Goal: Information Seeking & Learning: Understand process/instructions

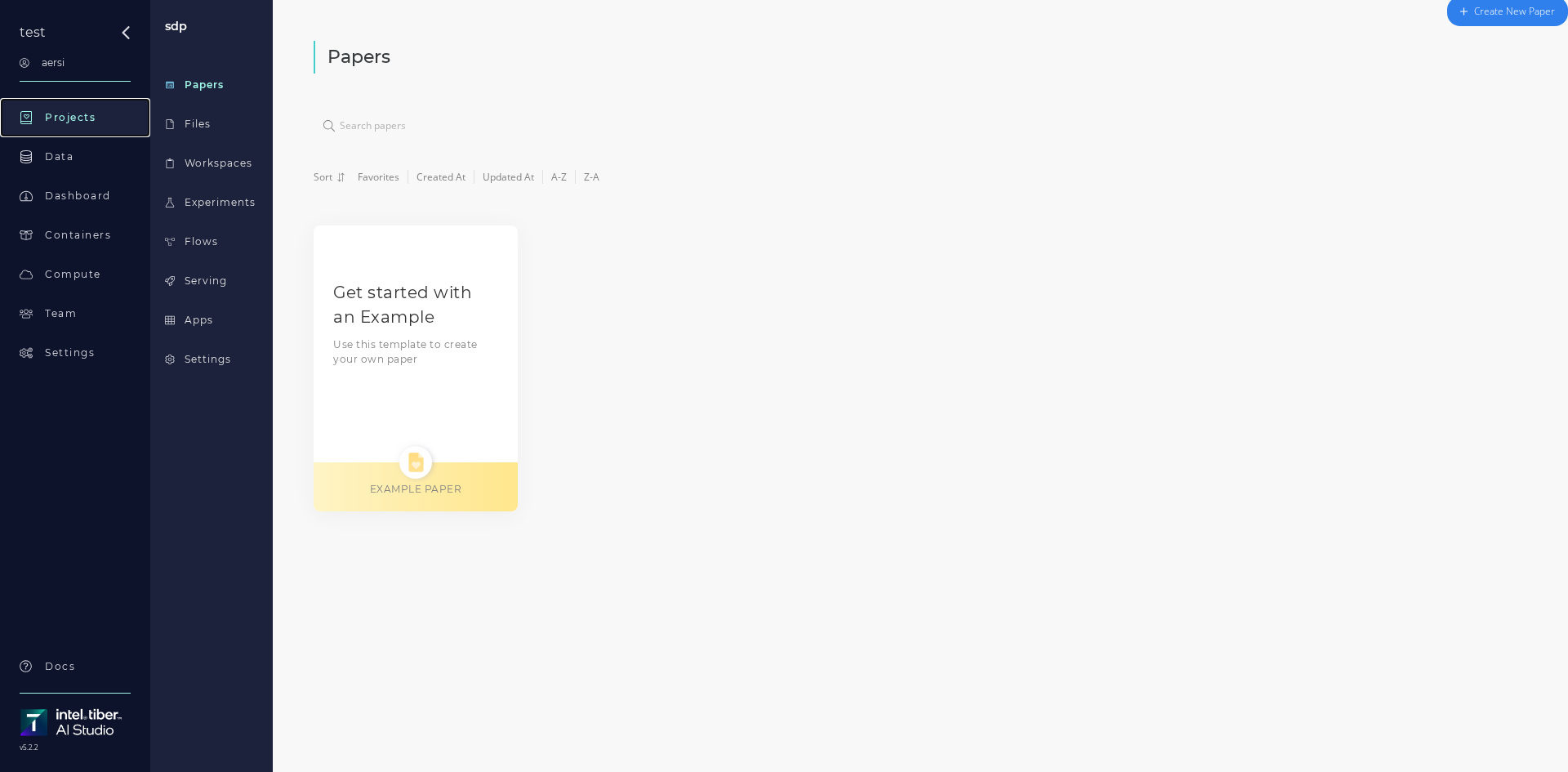
click at [81, 119] on div "Projects" at bounding box center [70, 117] width 51 height 15
click at [406, 376] on div "Get started with an Example Use this template to create your own paper EXAMPLE …" at bounding box center [416, 368] width 204 height 285
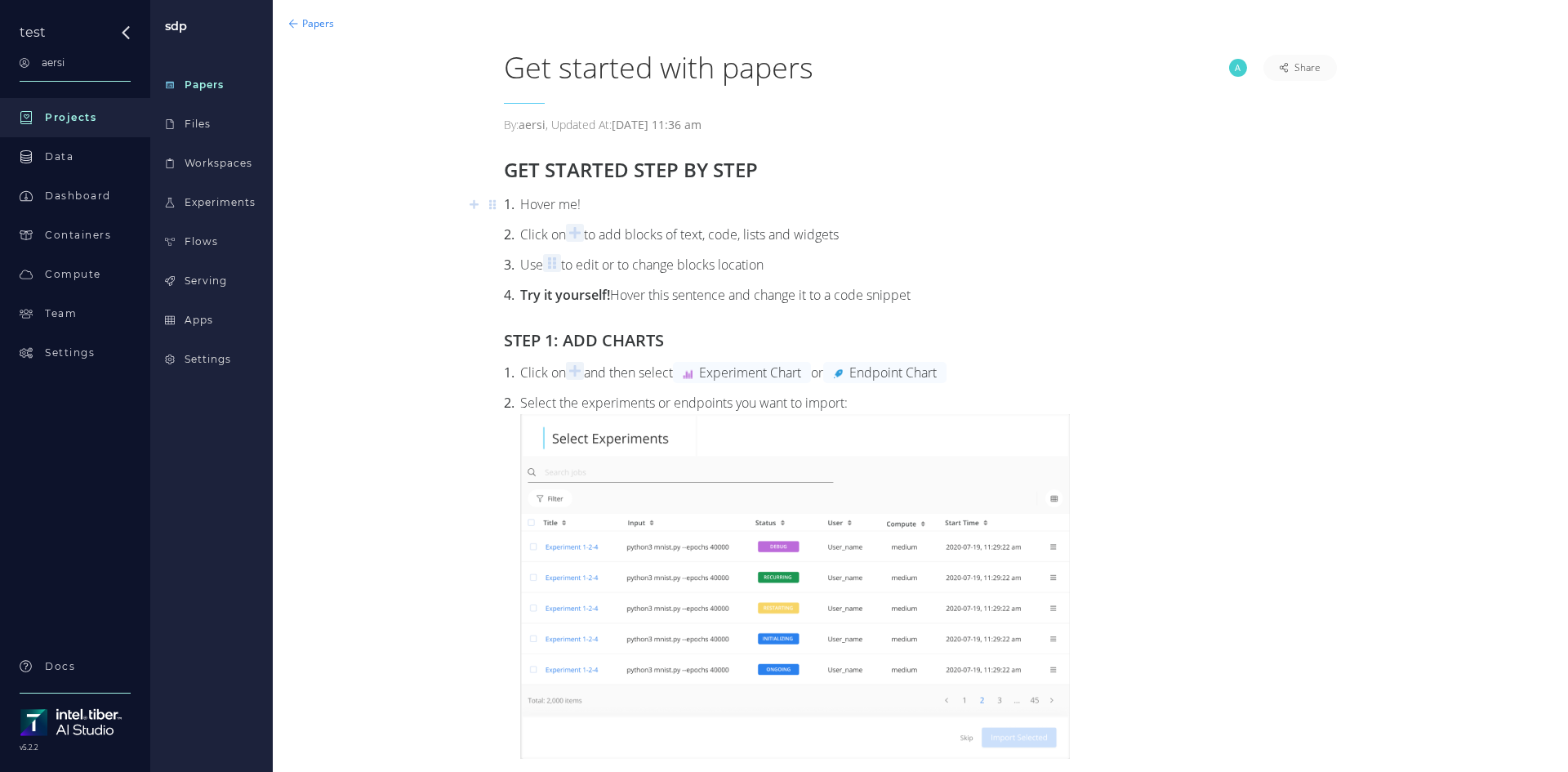
click at [540, 199] on div "Hover me!" at bounding box center [920, 205] width 833 height 22
click at [620, 225] on div "Click on to add blocks of text, code, lists and widgets" at bounding box center [920, 235] width 833 height 22
drag, startPoint x: 650, startPoint y: 236, endPoint x: 685, endPoint y: 260, distance: 42.4
click at [787, 244] on div "Click on to add blocks of text, code, lists and widgets" at bounding box center [920, 235] width 833 height 22
click at [629, 259] on div "Use to edit or to change blocks location" at bounding box center [920, 265] width 833 height 22
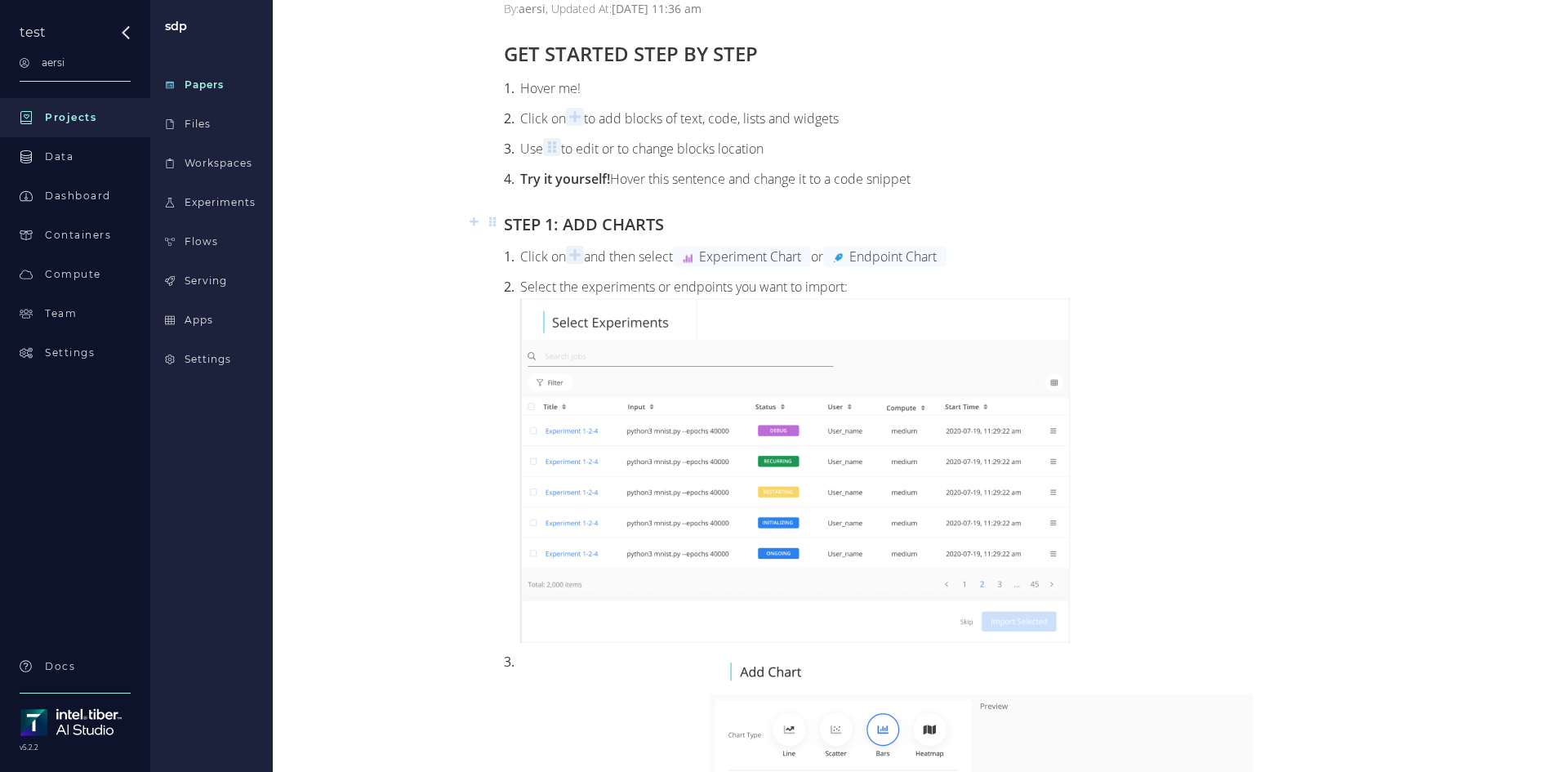
scroll to position [245, 0]
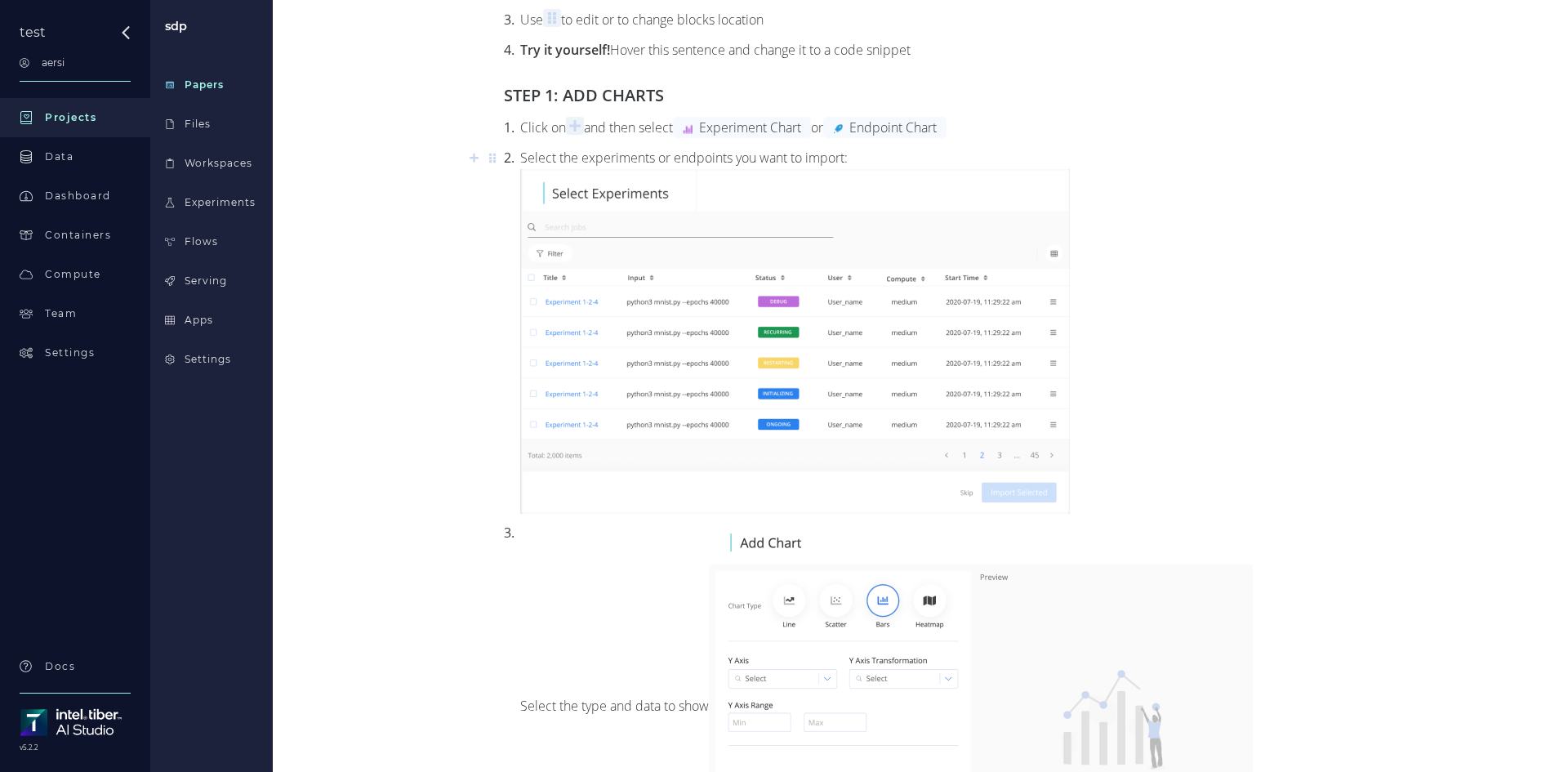
click at [581, 215] on img at bounding box center [795, 342] width 549 height 345
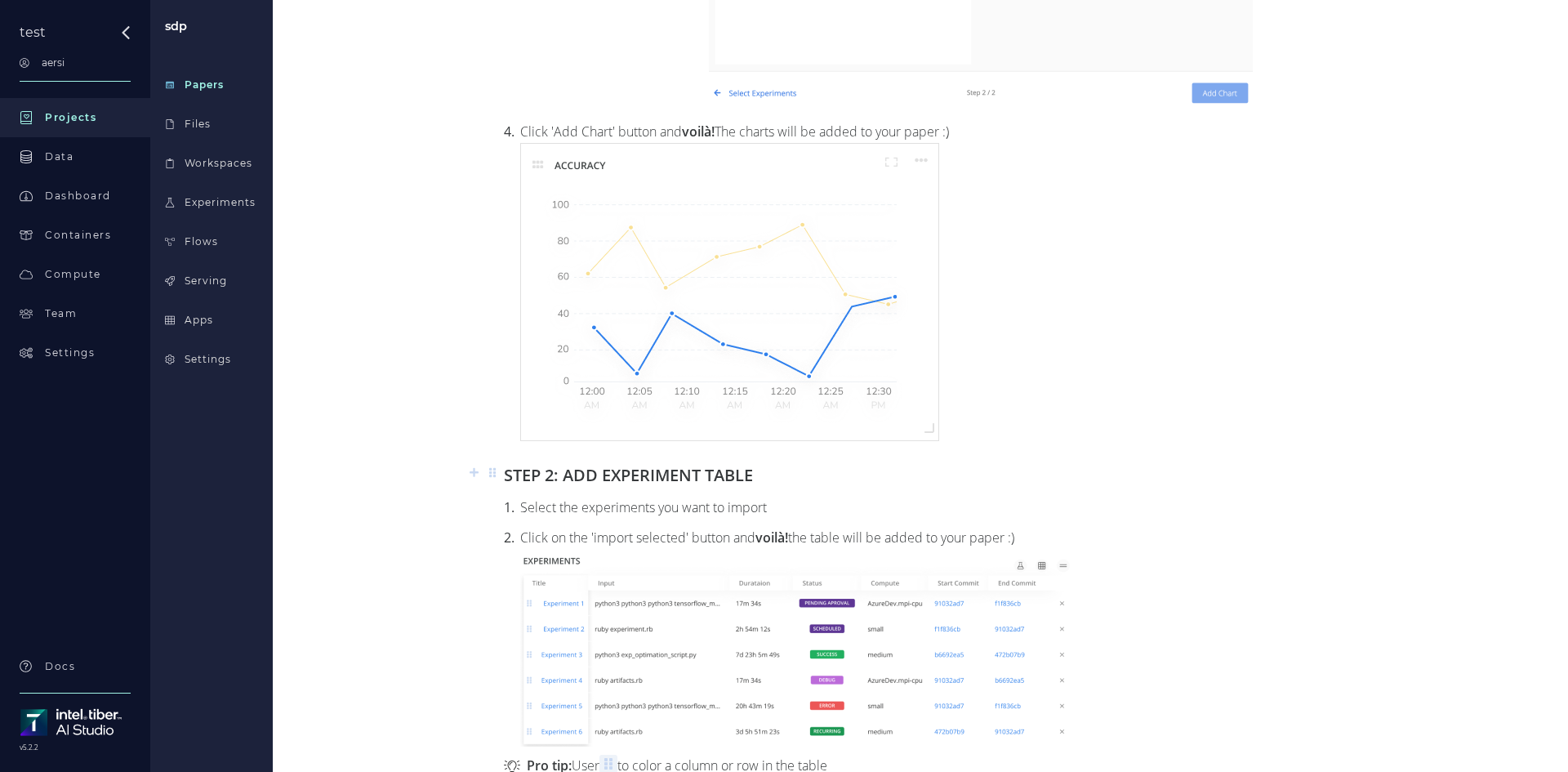
scroll to position [1115, 0]
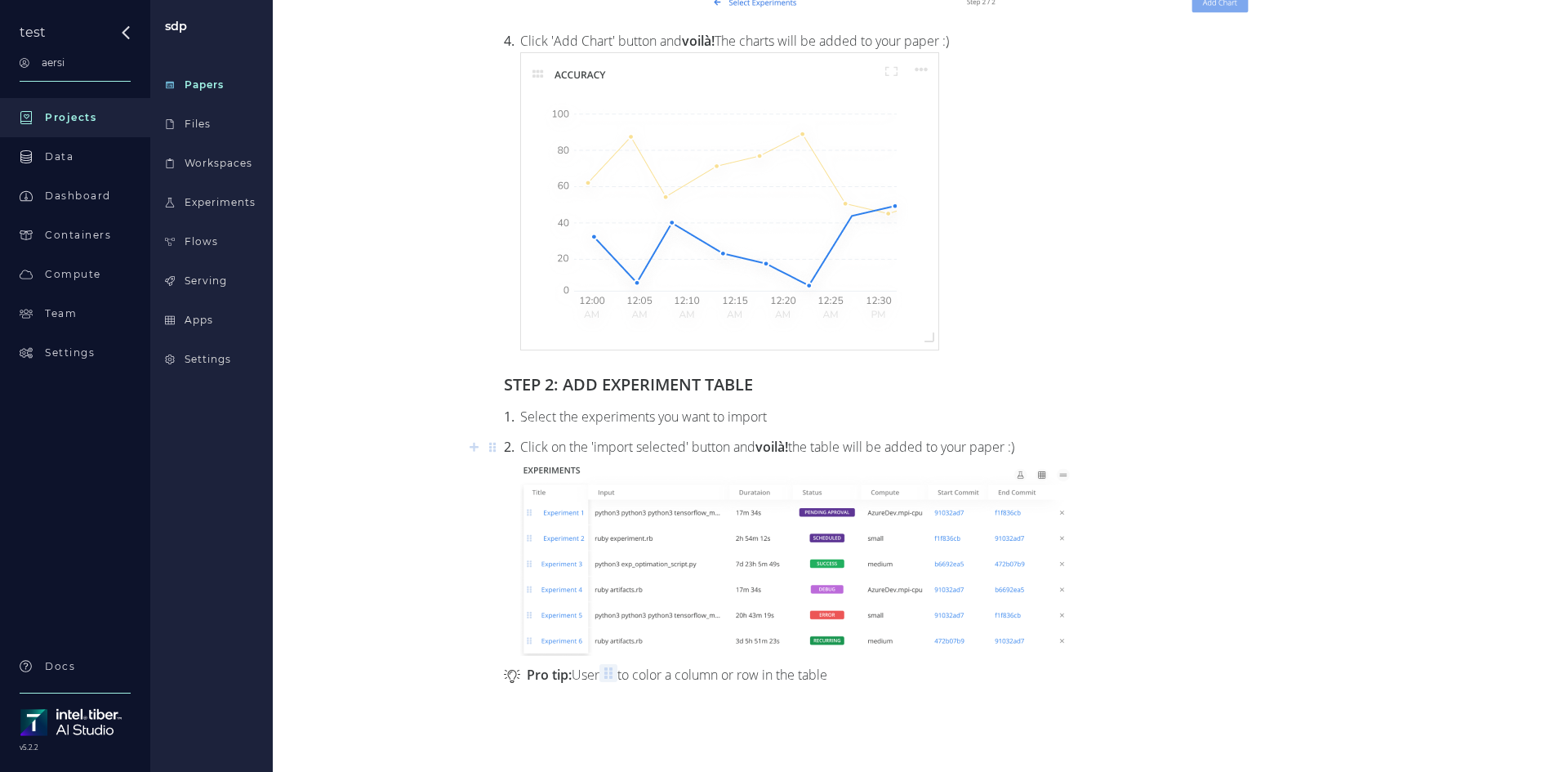
click at [908, 495] on img at bounding box center [797, 557] width 556 height 197
drag, startPoint x: 822, startPoint y: 447, endPoint x: 914, endPoint y: 449, distance: 92.0
click at [914, 449] on div "Click on the 'import selected' button and voilà! the table will be added to you…" at bounding box center [920, 545] width 833 height 220
click at [692, 440] on div "Click on the 'import selected' button and voilà! the table will be added to you…" at bounding box center [920, 545] width 833 height 220
drag, startPoint x: 696, startPoint y: 675, endPoint x: 804, endPoint y: 680, distance: 108.1
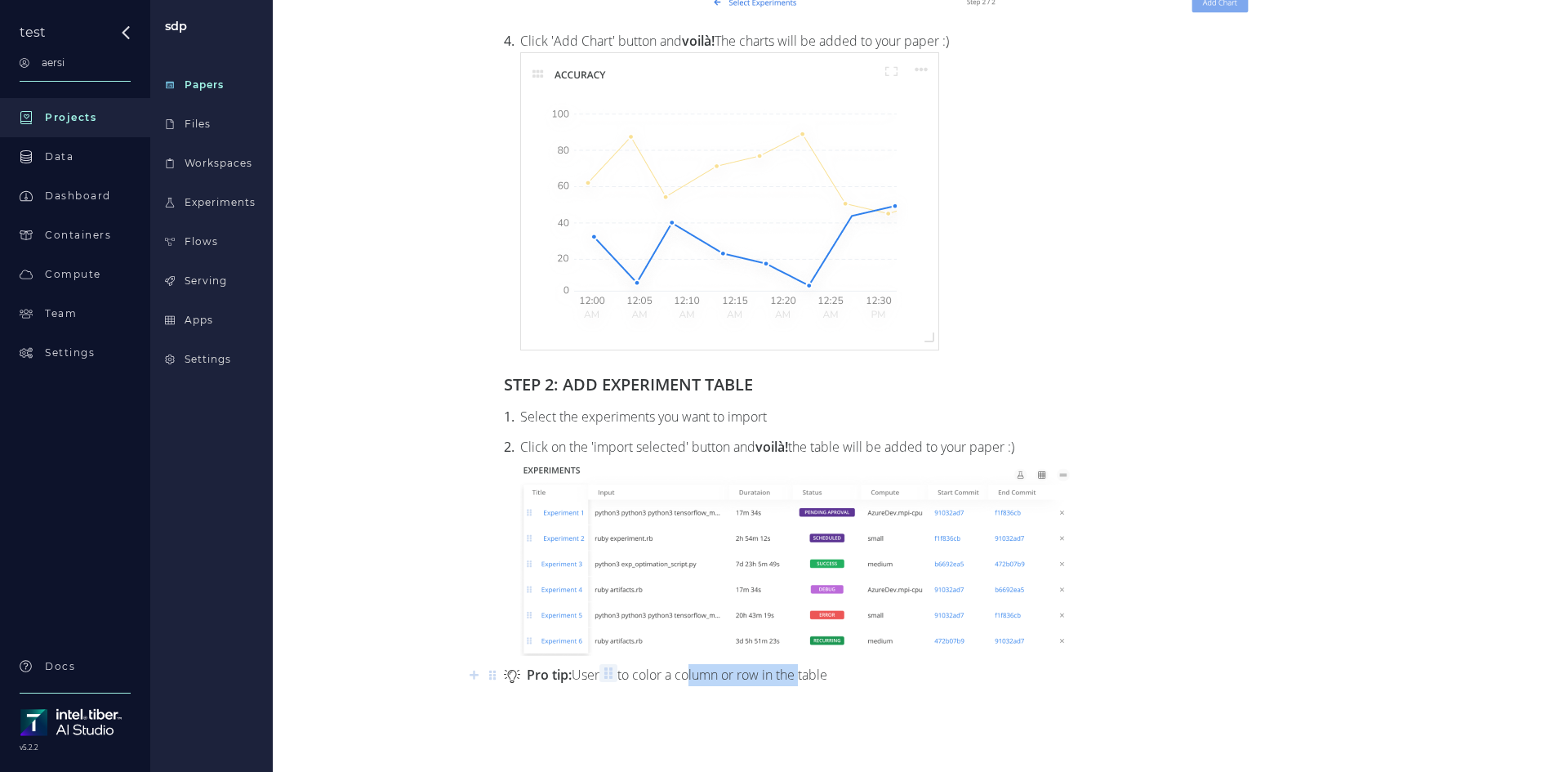
click at [804, 680] on p "Pro tip: User to color a column or row in the table" at bounding box center [920, 675] width 833 height 22
click at [876, 695] on div at bounding box center [920, 731] width 898 height 82
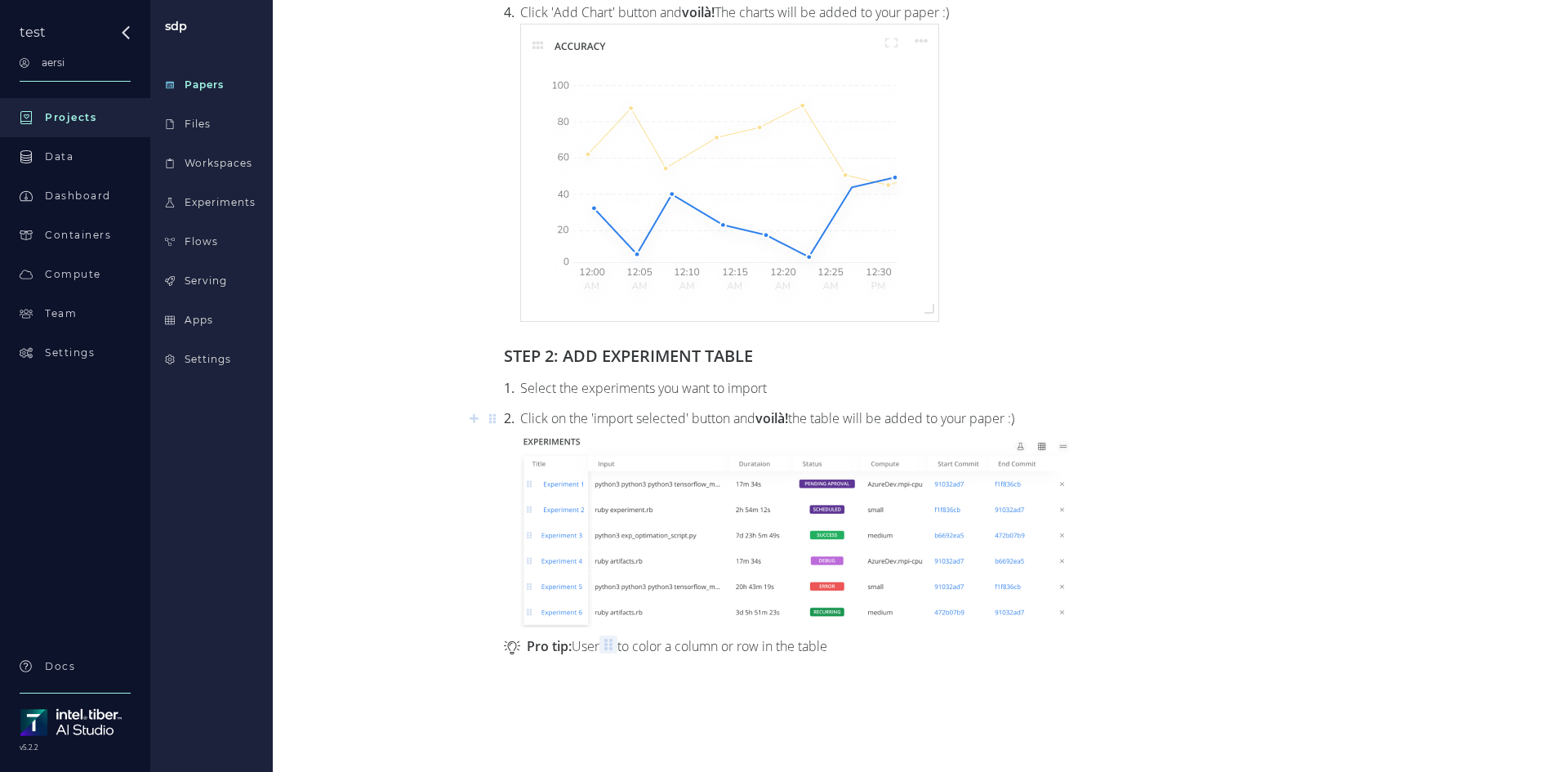
scroll to position [1146, 0]
click at [206, 319] on div "Apps" at bounding box center [199, 320] width 28 height 15
